Goal: Information Seeking & Learning: Learn about a topic

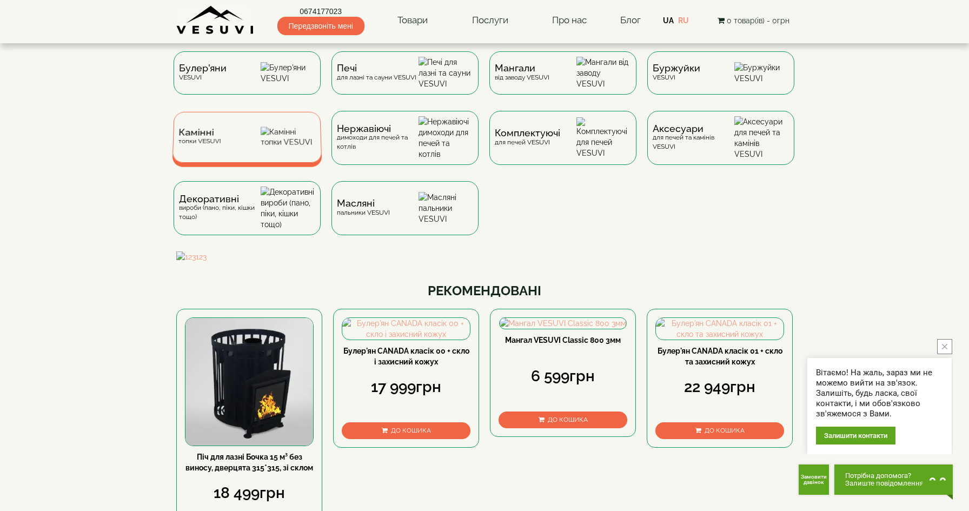
click at [256, 143] on div "Камінні топки VESUVI" at bounding box center [247, 137] width 150 height 51
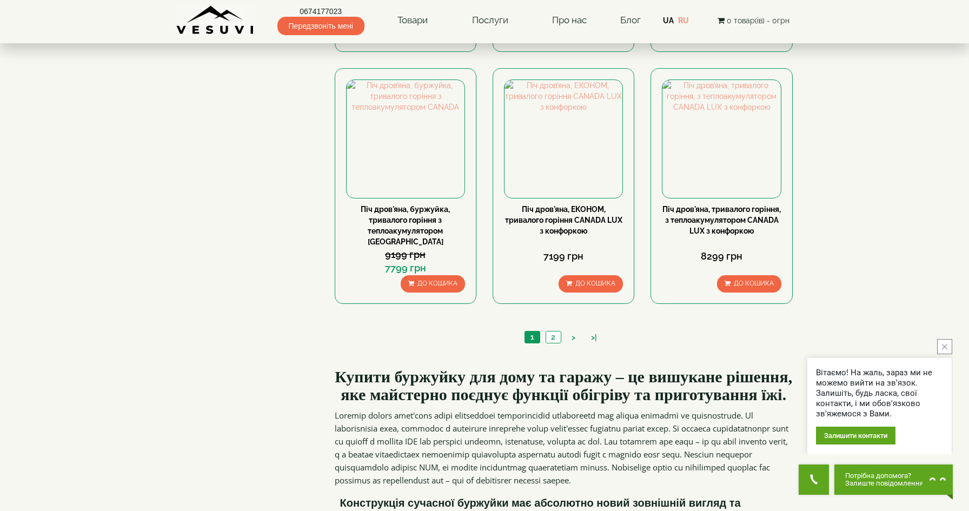
scroll to position [904, 0]
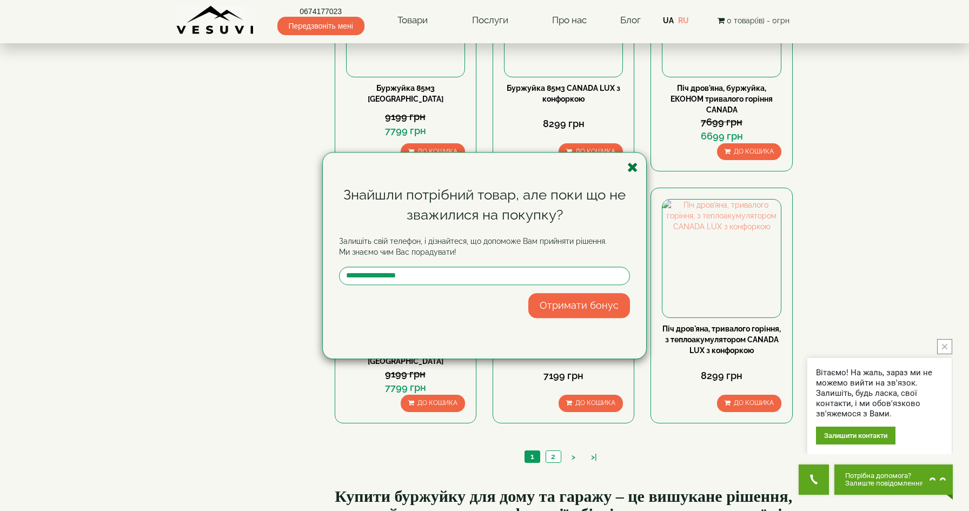
click at [633, 165] on icon "button" at bounding box center [632, 168] width 11 height 14
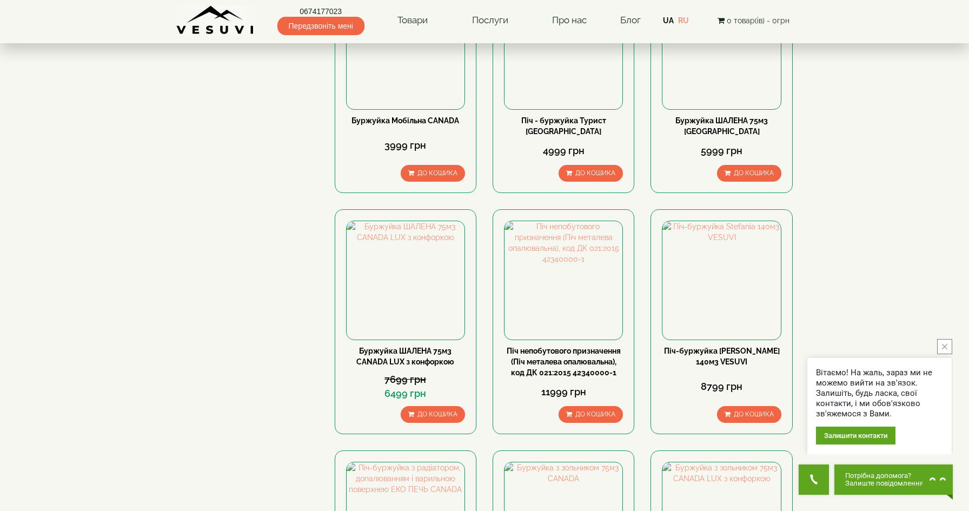
scroll to position [0, 0]
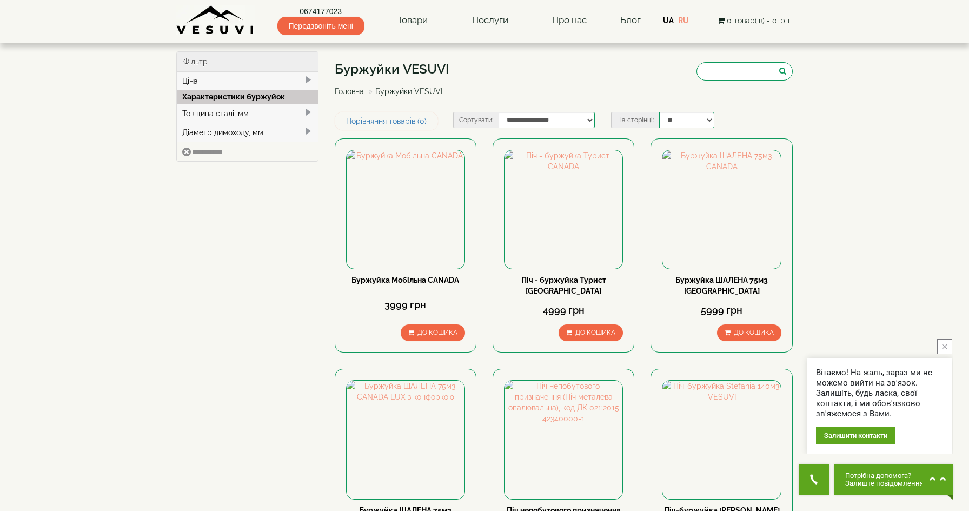
click at [264, 115] on div "Товщина сталі, мм" at bounding box center [247, 113] width 141 height 19
click at [248, 130] on label "3" at bounding box center [248, 130] width 115 height 11
type input "****"
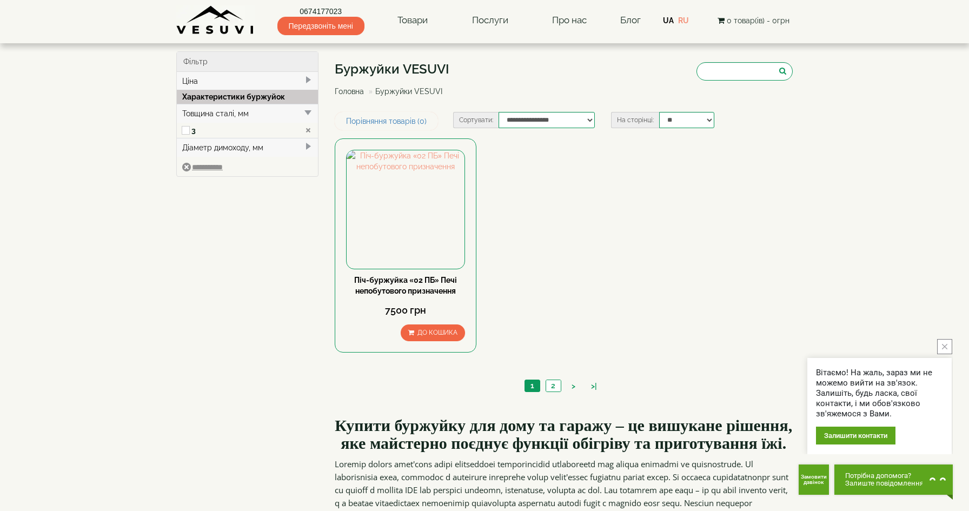
click at [261, 109] on div "Товщина сталі, мм" at bounding box center [247, 113] width 141 height 19
click at [267, 88] on div "Ціна" at bounding box center [247, 81] width 141 height 18
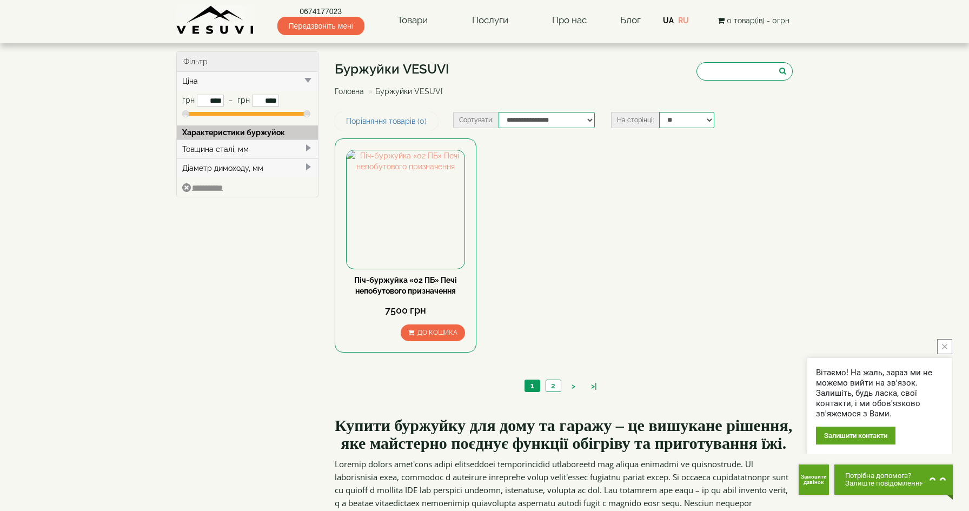
click at [304, 18] on span "Передзвоніть мені" at bounding box center [320, 26] width 87 height 18
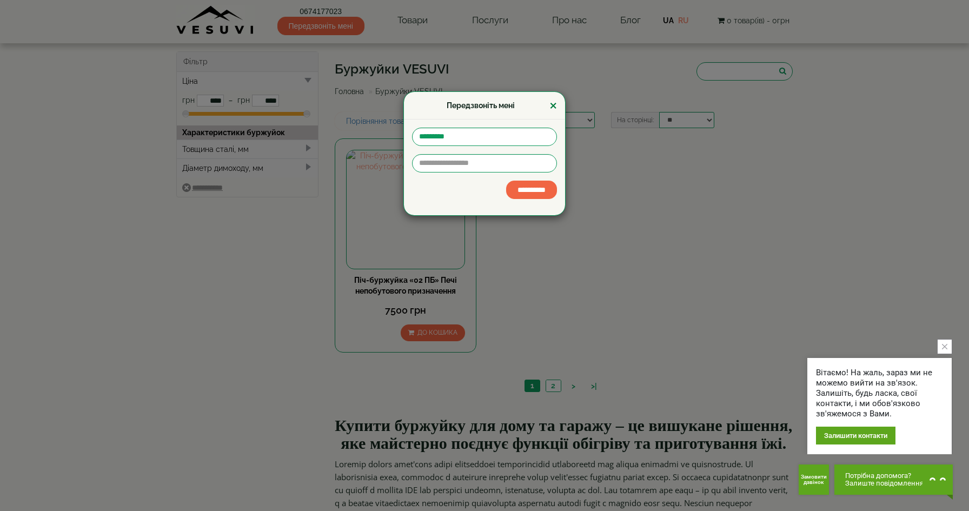
click at [553, 105] on button "×" at bounding box center [553, 106] width 8 height 14
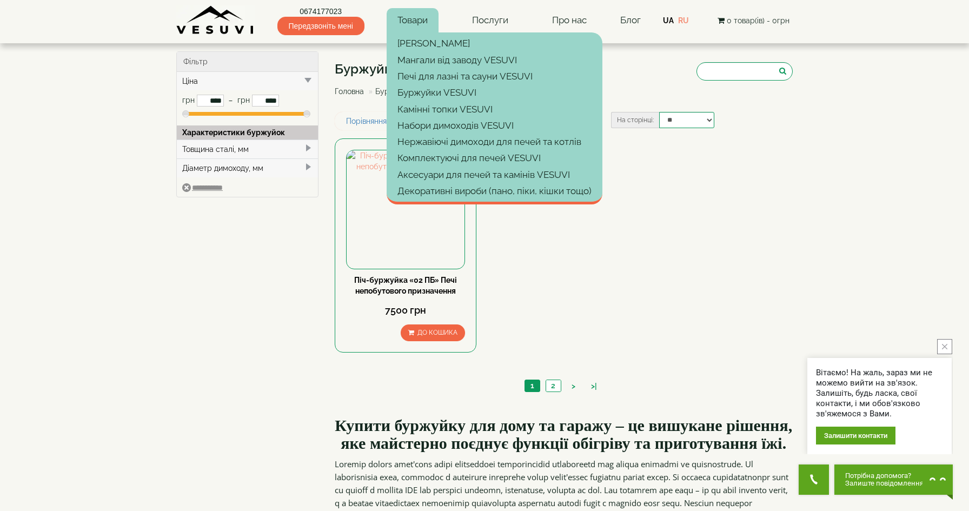
click at [397, 11] on link "Товари" at bounding box center [413, 20] width 52 height 25
click at [414, 50] on link "[PERSON_NAME]" at bounding box center [495, 43] width 216 height 16
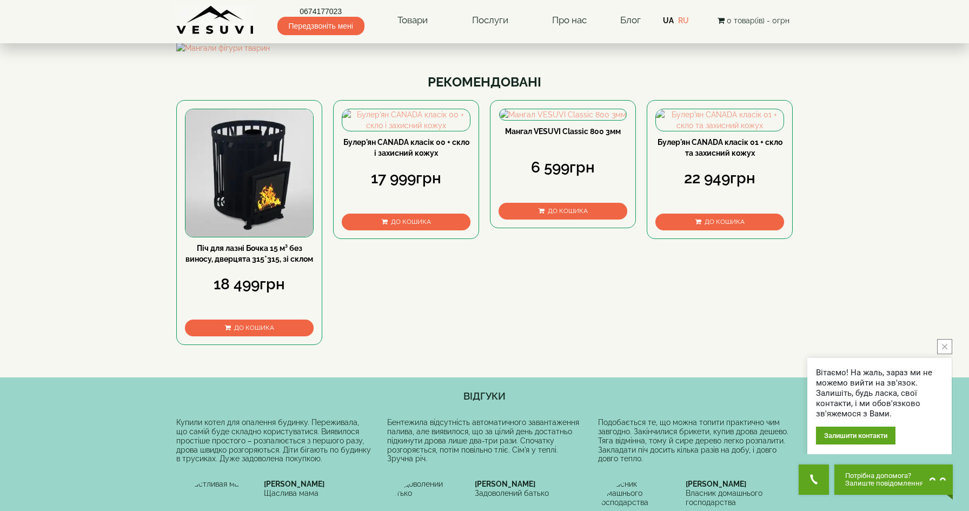
scroll to position [228, 0]
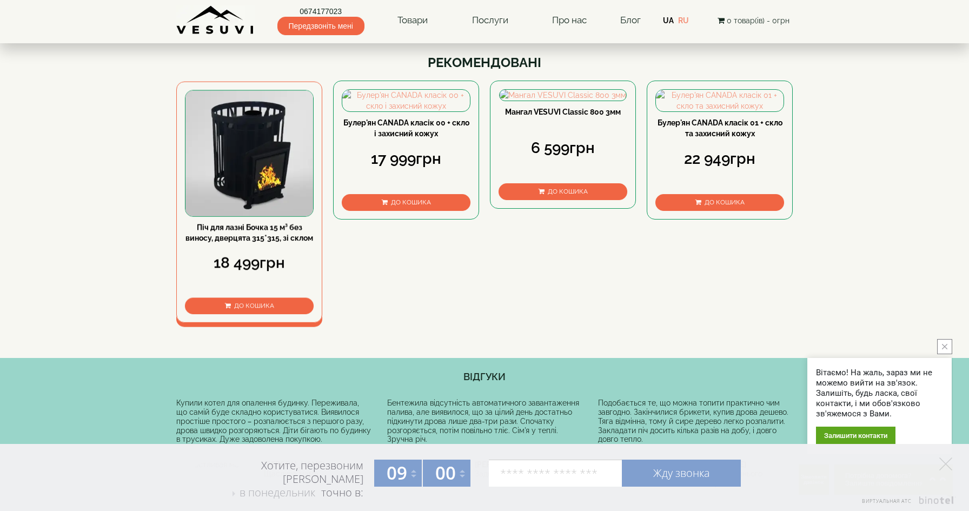
click at [267, 216] on img at bounding box center [249, 153] width 128 height 125
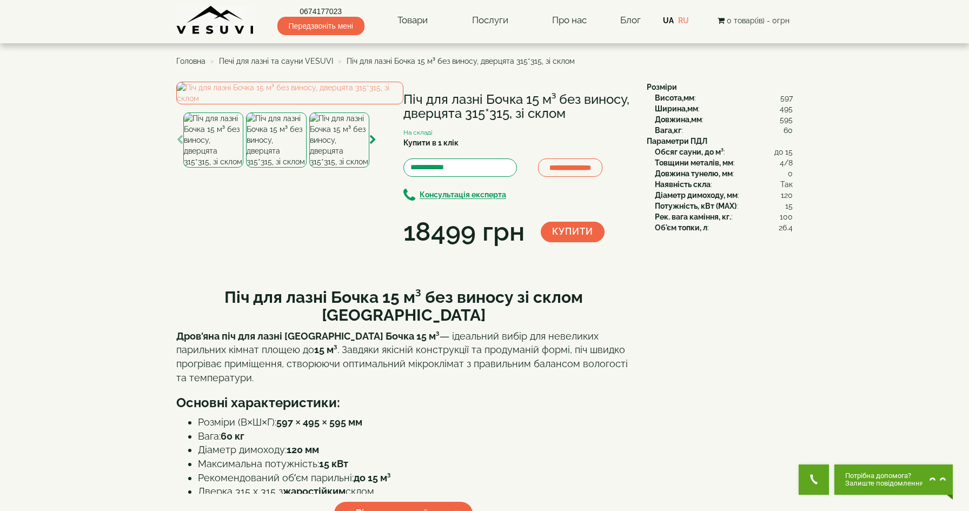
click at [267, 168] on img at bounding box center [276, 139] width 60 height 55
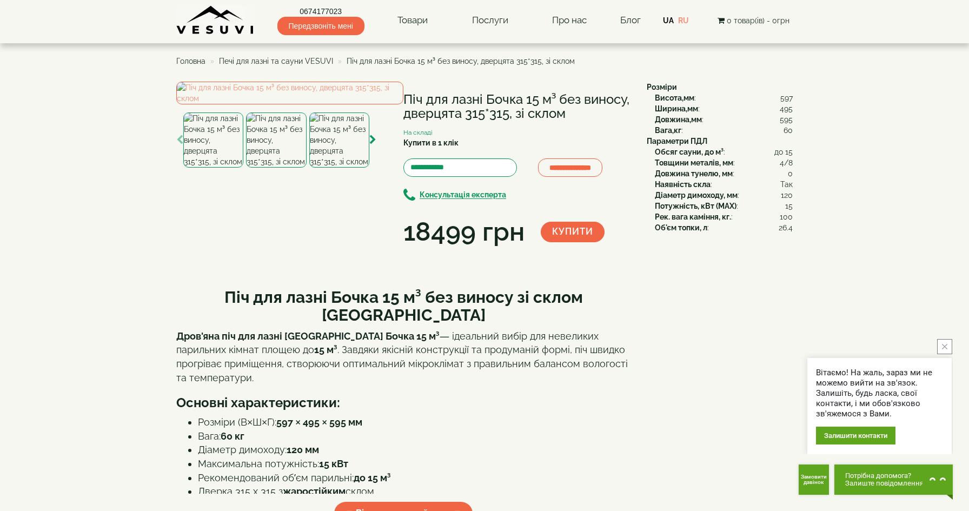
click at [341, 168] on img at bounding box center [339, 139] width 60 height 55
click at [305, 168] on div at bounding box center [276, 139] width 60 height 55
click at [238, 168] on img at bounding box center [213, 139] width 60 height 55
click at [321, 168] on img at bounding box center [339, 139] width 60 height 55
click at [287, 168] on img at bounding box center [276, 139] width 60 height 55
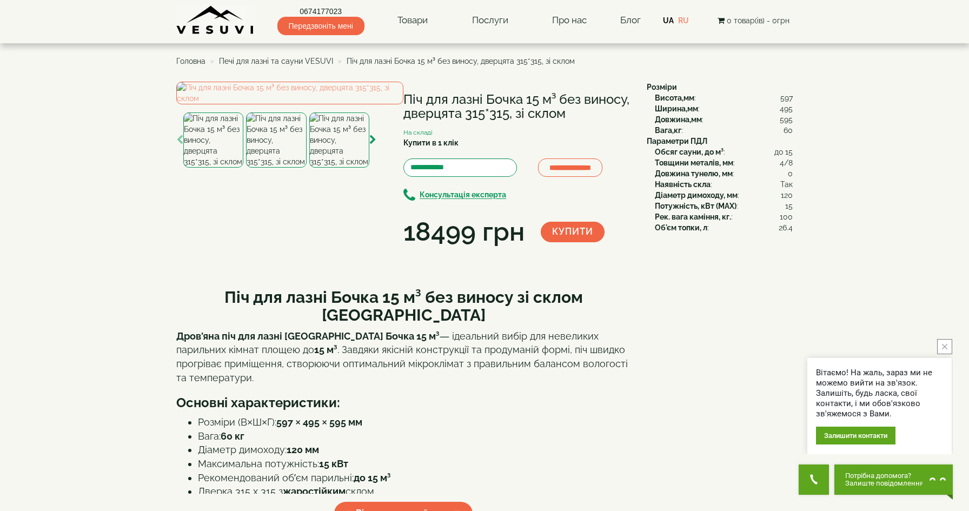
click at [221, 168] on img at bounding box center [213, 139] width 60 height 55
click at [289, 168] on img at bounding box center [276, 139] width 60 height 55
click at [334, 168] on img at bounding box center [339, 139] width 60 height 55
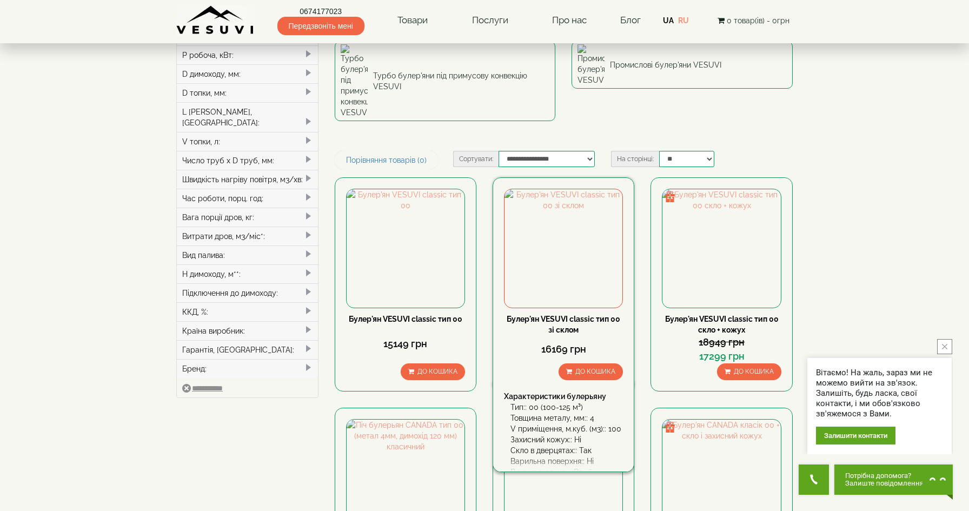
scroll to position [175, 0]
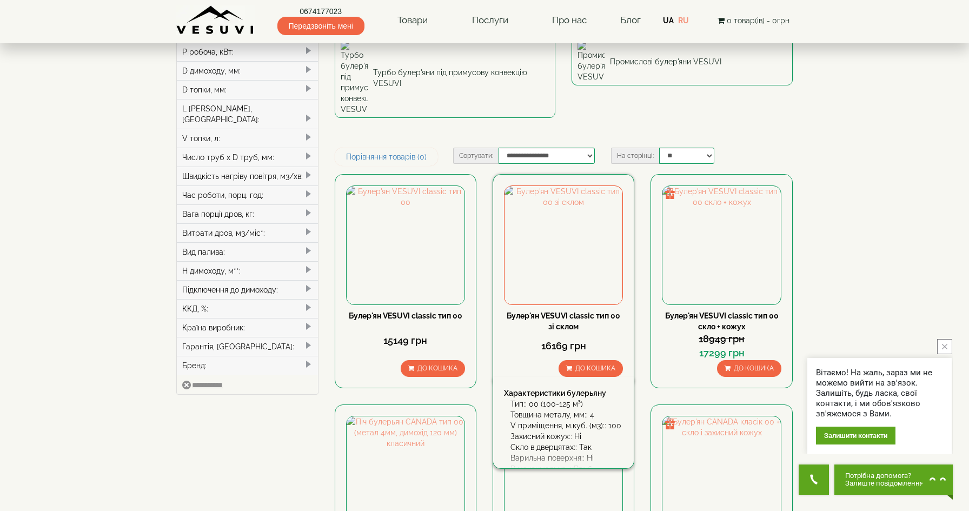
click at [560, 311] on link "Булер'ян VESUVI classic тип 00 зі склом" at bounding box center [564, 320] width 114 height 19
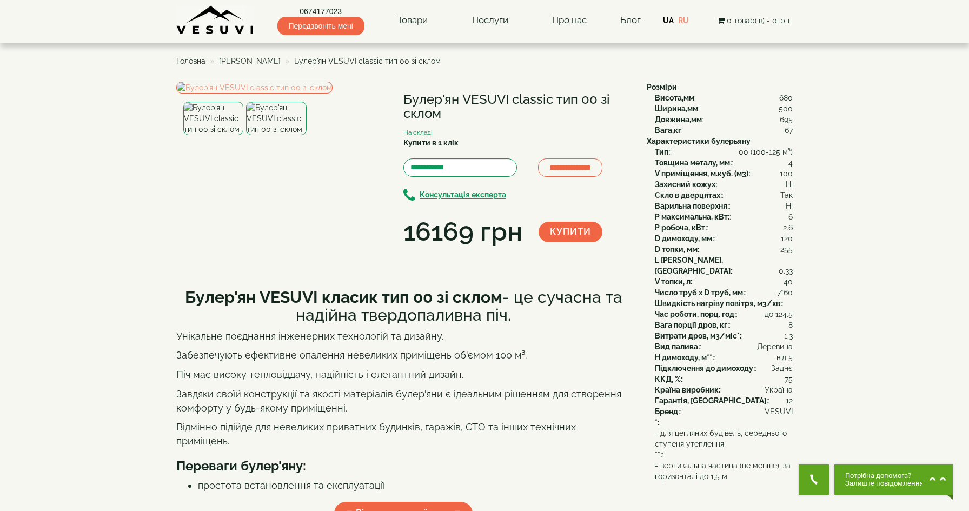
click at [260, 135] on img at bounding box center [276, 119] width 60 height 34
click at [292, 94] on img at bounding box center [254, 88] width 156 height 12
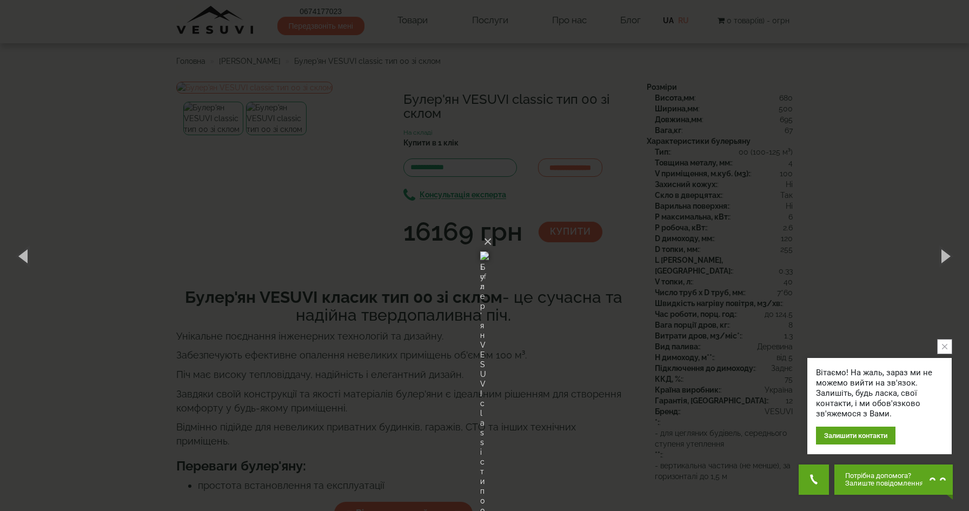
click at [804, 172] on div "× Булер'ян VESUVI classic тип 00 зі склом 1 of 2 Loading..." at bounding box center [484, 255] width 969 height 511
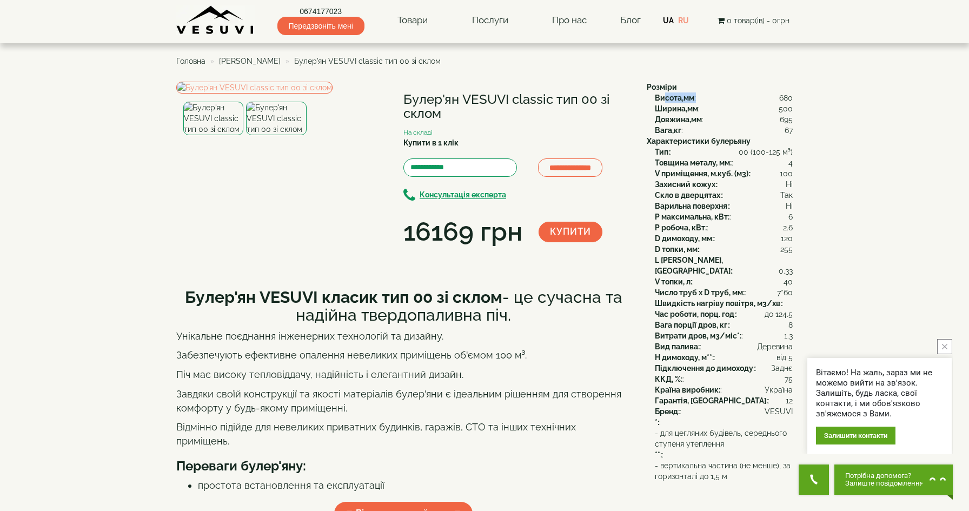
drag, startPoint x: 666, startPoint y: 94, endPoint x: 749, endPoint y: 93, distance: 83.3
click at [749, 93] on div "Висота,мм : 680" at bounding box center [724, 97] width 138 height 11
drag, startPoint x: 681, startPoint y: 107, endPoint x: 789, endPoint y: 109, distance: 108.2
click at [789, 109] on div "Ширина,мм : 500" at bounding box center [724, 108] width 138 height 11
drag, startPoint x: 678, startPoint y: 208, endPoint x: 745, endPoint y: 208, distance: 67.0
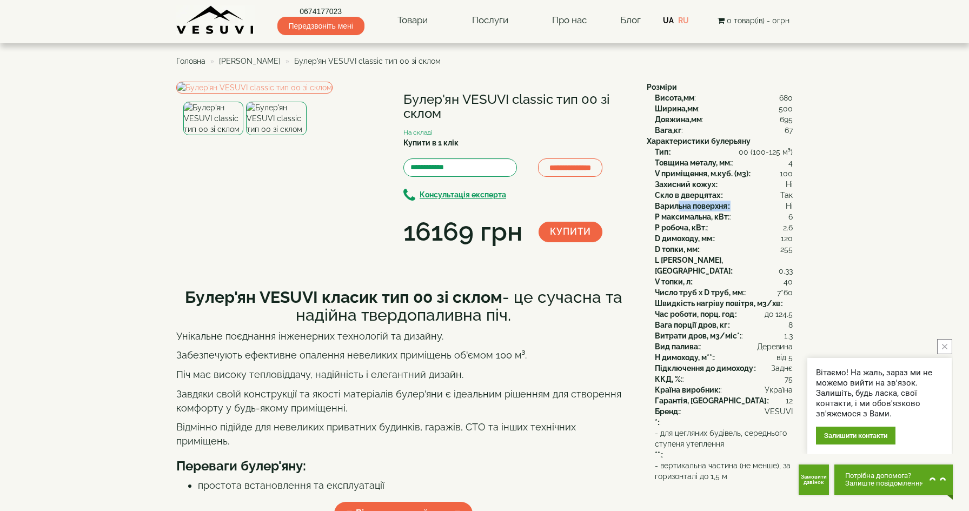
click at [745, 208] on div "Варильна поверхня: : Ні" at bounding box center [724, 206] width 138 height 11
drag, startPoint x: 672, startPoint y: 218, endPoint x: 759, endPoint y: 221, distance: 87.1
click at [759, 221] on div "P максимальна, кВт: : 6" at bounding box center [724, 216] width 138 height 11
drag, startPoint x: 680, startPoint y: 226, endPoint x: 753, endPoint y: 225, distance: 72.5
click at [753, 225] on div "P робоча, кВт: : 2.6" at bounding box center [724, 227] width 138 height 11
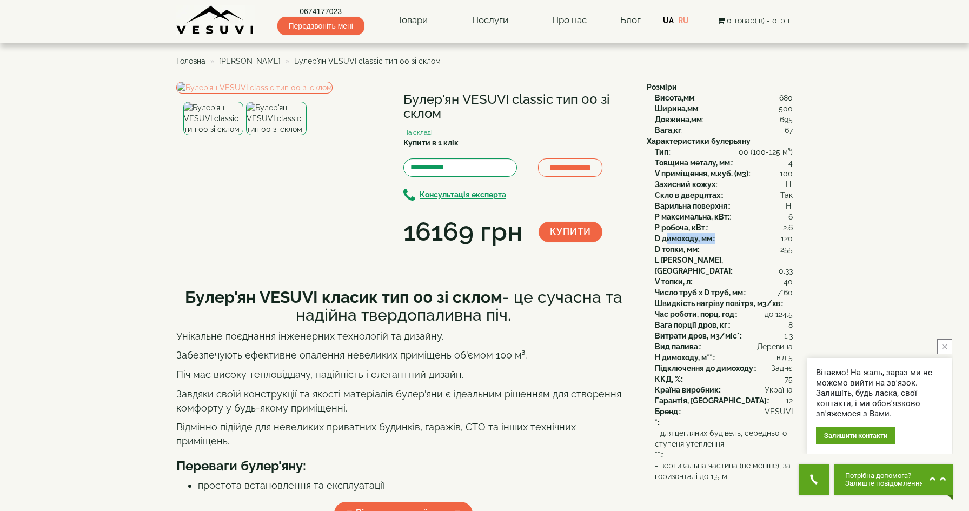
drag, startPoint x: 668, startPoint y: 234, endPoint x: 755, endPoint y: 234, distance: 86.5
click at [755, 234] on div "D димоходу, мм: : 120" at bounding box center [724, 238] width 138 height 11
drag, startPoint x: 660, startPoint y: 253, endPoint x: 749, endPoint y: 256, distance: 89.8
click at [749, 256] on div "Тип: : 00 (100-125 м³) Товщина металу, мм: : 4 V приміщення, м.куб. (м3): : 100…" at bounding box center [720, 304] width 146 height 314
click at [703, 276] on div "V топки, л: : 40" at bounding box center [724, 281] width 138 height 11
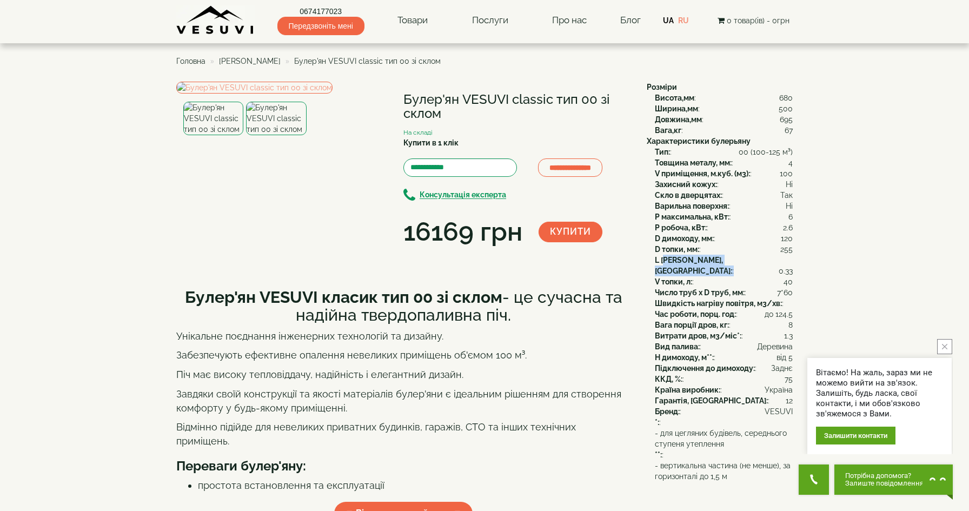
drag, startPoint x: 664, startPoint y: 263, endPoint x: 742, endPoint y: 264, distance: 78.4
click at [742, 264] on div "[PERSON_NAME], [GEOGRAPHIC_DATA]: : 0.33" at bounding box center [724, 266] width 138 height 22
drag, startPoint x: 662, startPoint y: 247, endPoint x: 723, endPoint y: 247, distance: 61.1
click at [723, 247] on div "D топки, мм: : 255" at bounding box center [724, 249] width 138 height 11
click at [210, 135] on img at bounding box center [213, 119] width 60 height 34
